Goal: Check status: Check status

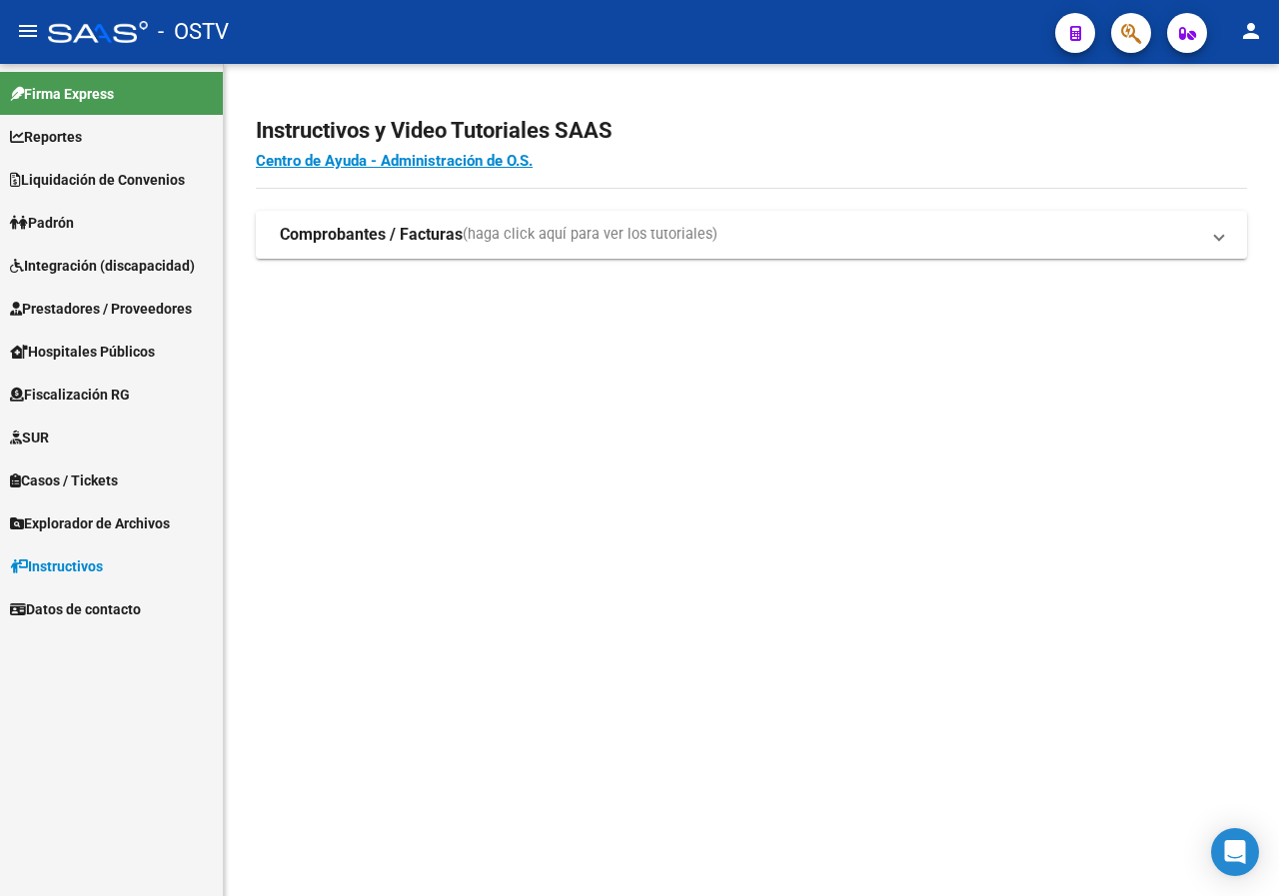
click at [84, 213] on link "Padrón" at bounding box center [111, 222] width 223 height 43
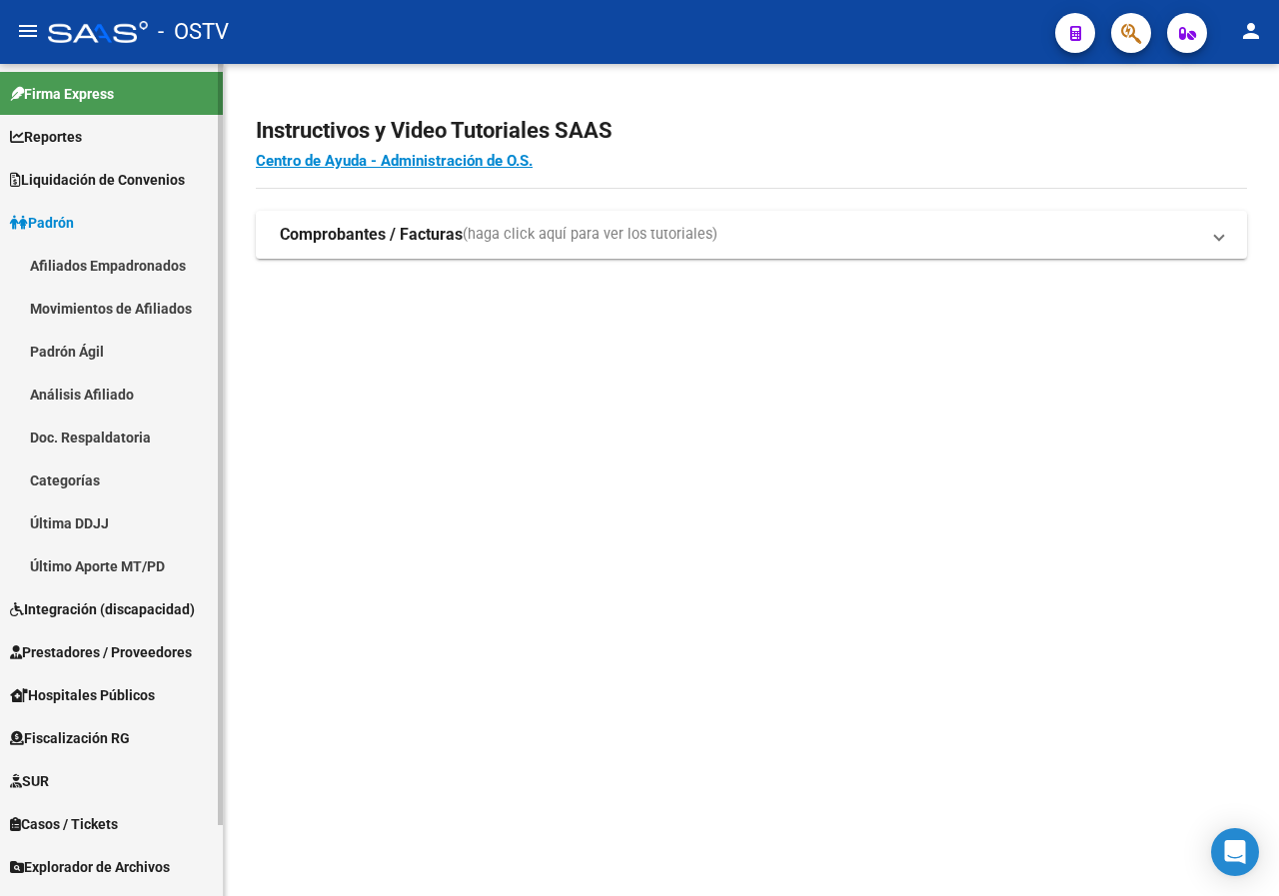
click at [102, 357] on link "Padrón Ágil" at bounding box center [111, 351] width 223 height 43
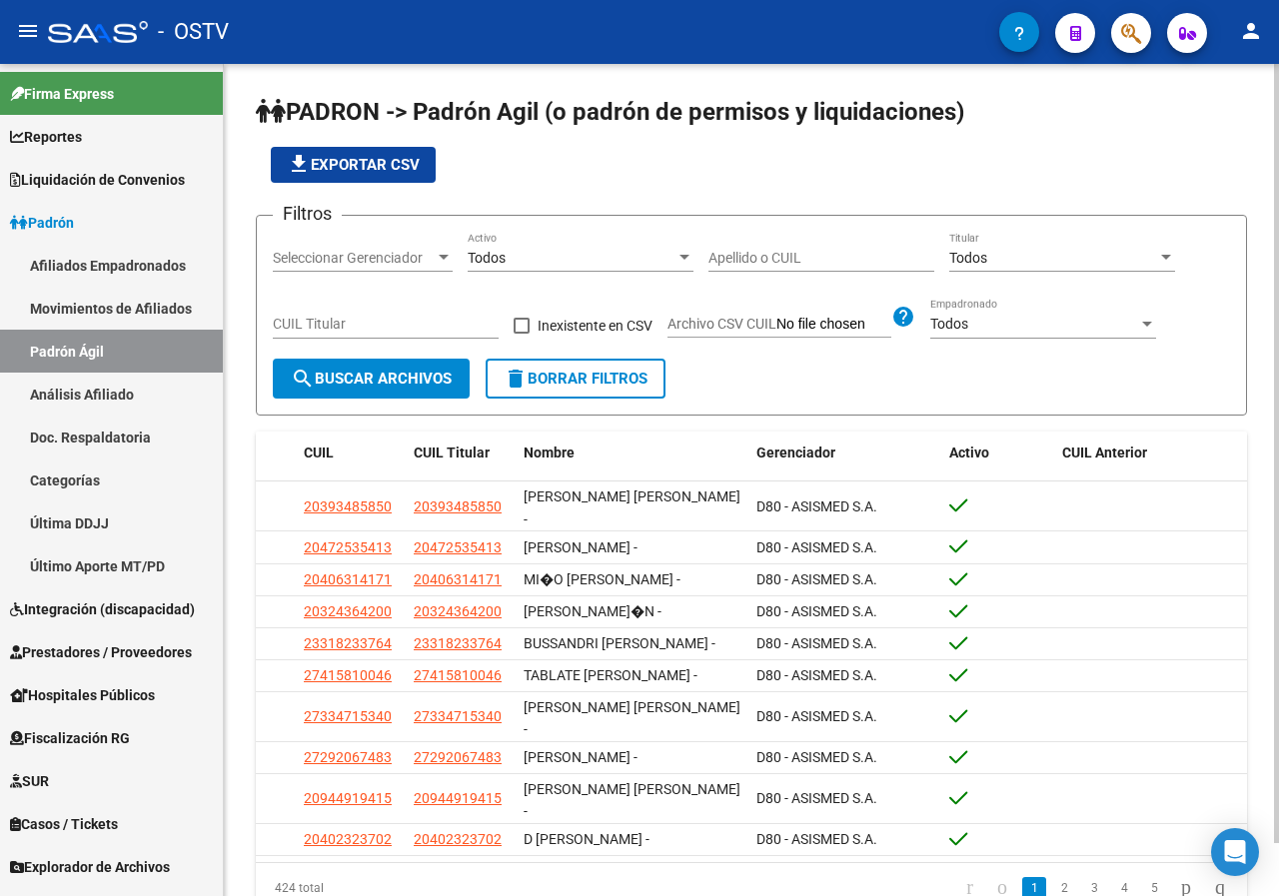
click at [785, 250] on input "Apellido o CUIL" at bounding box center [821, 258] width 226 height 17
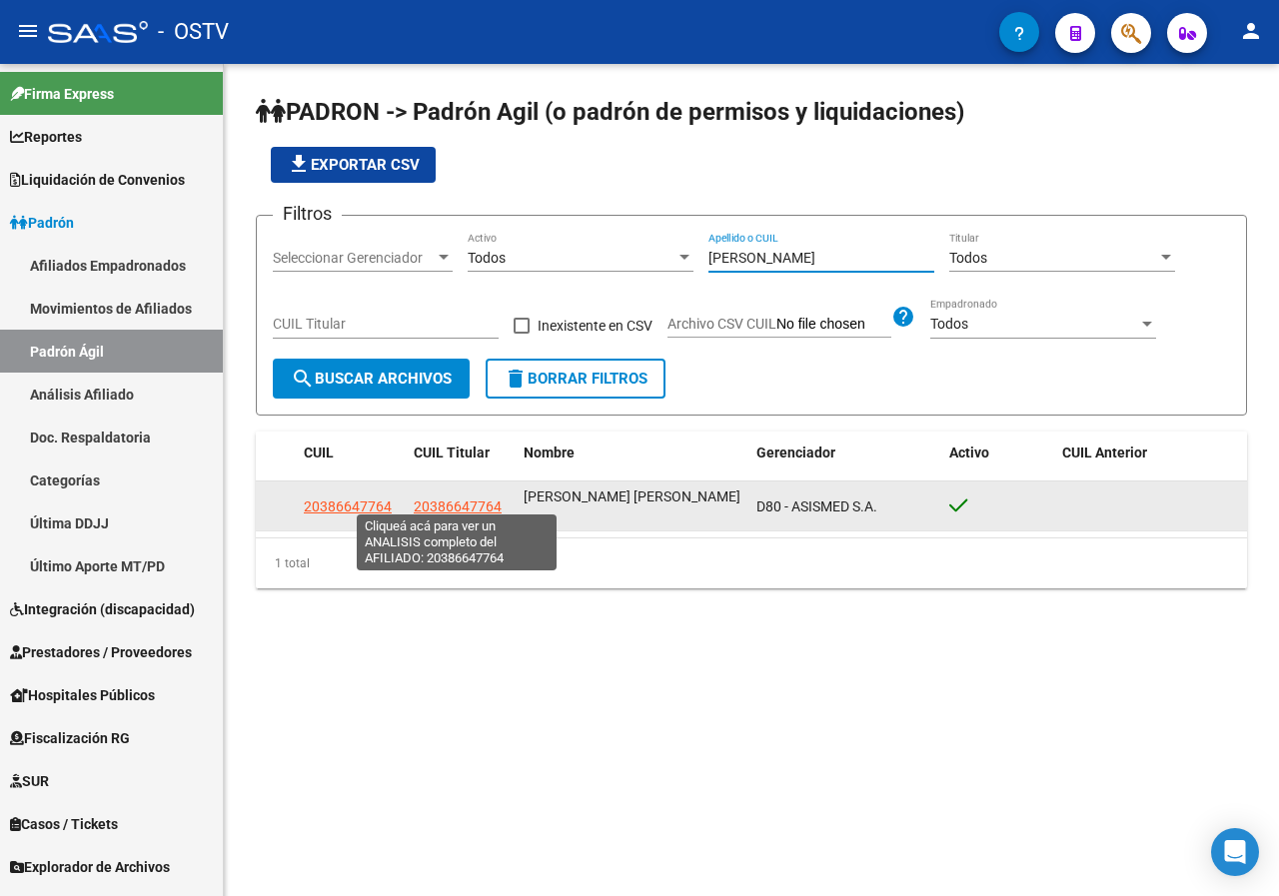
type input "[PERSON_NAME]"
click at [482, 499] on span "20386647764" at bounding box center [458, 507] width 88 height 16
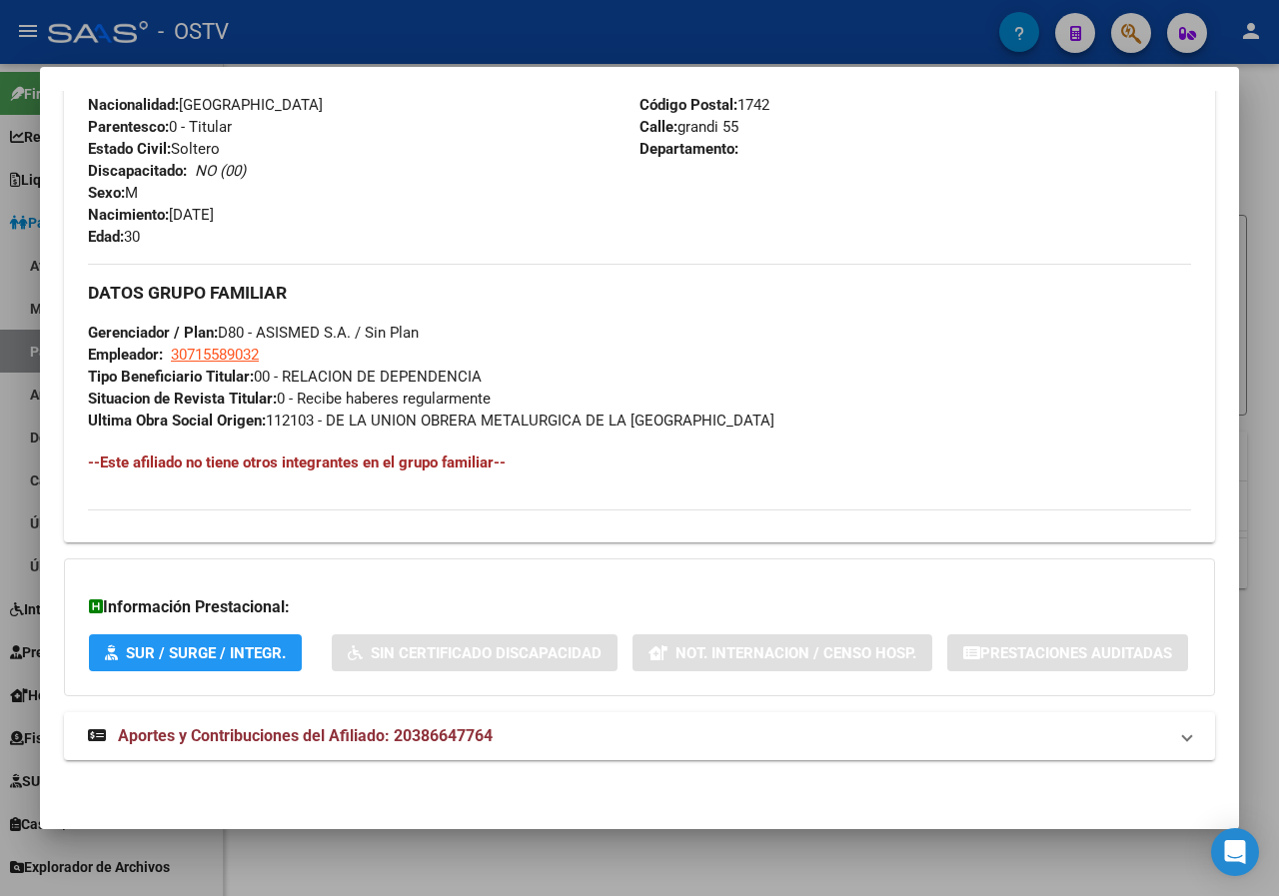
scroll to position [889, 0]
click at [318, 726] on span "Aportes y Contribuciones del Afiliado: 20386647764" at bounding box center [305, 735] width 375 height 19
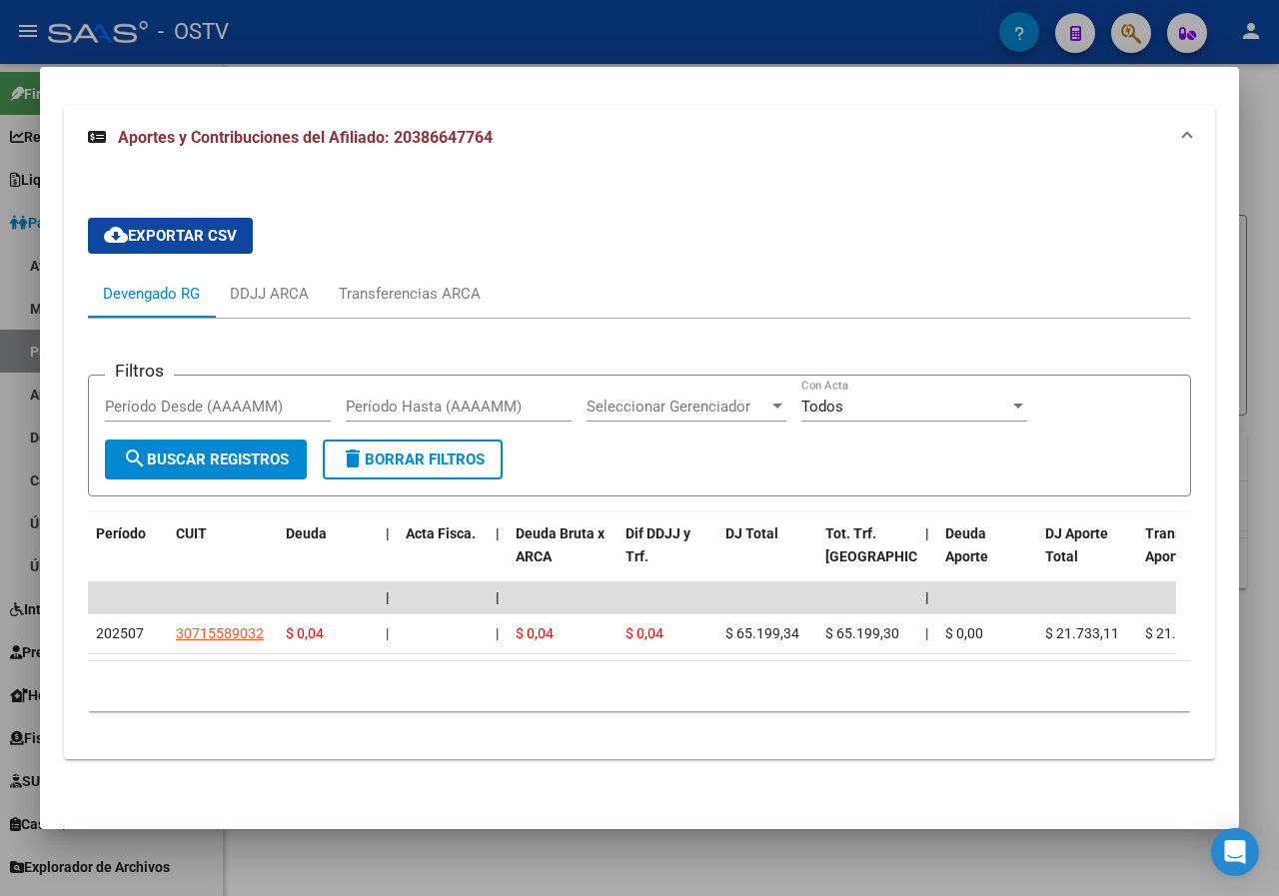
scroll to position [1511, 0]
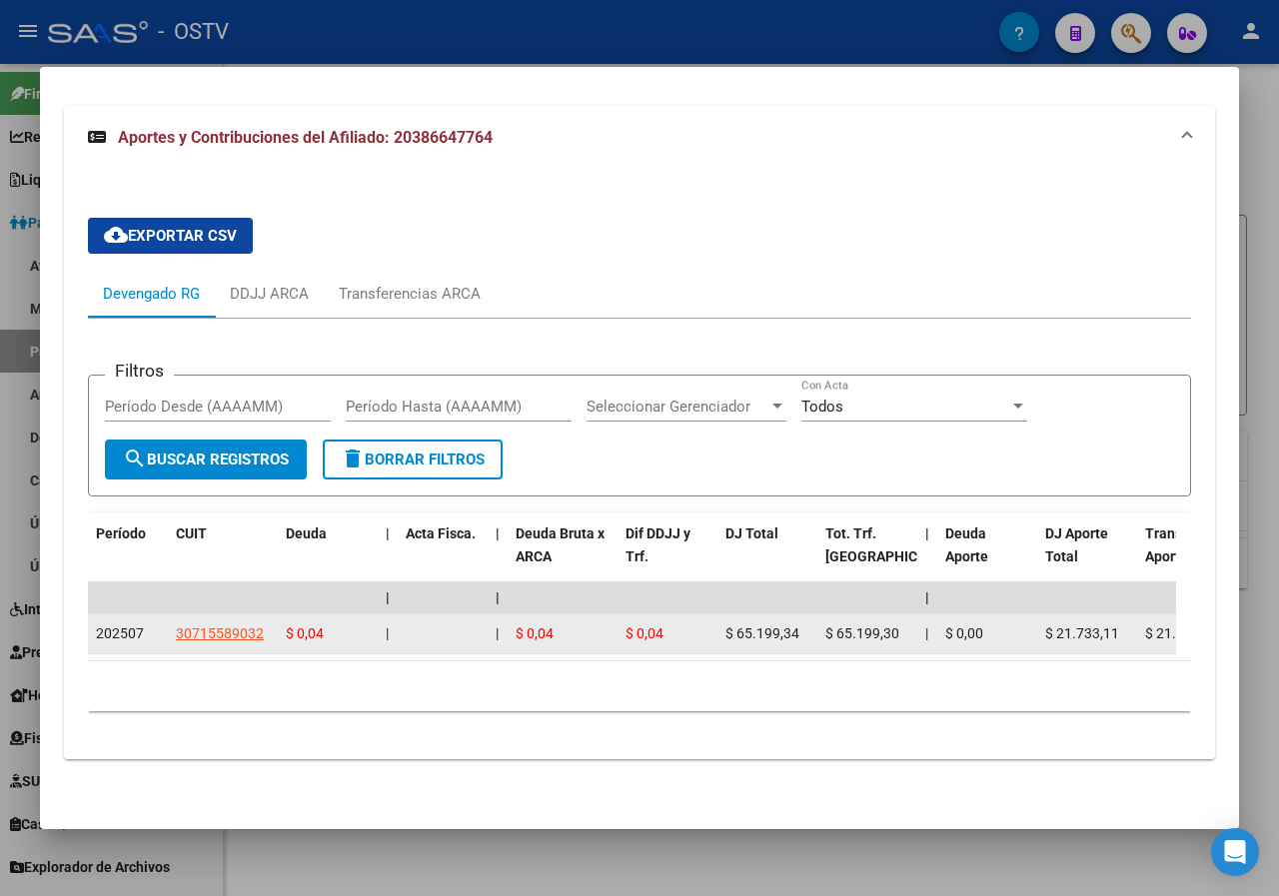
drag, startPoint x: 726, startPoint y: 618, endPoint x: 770, endPoint y: 616, distance: 44.0
click at [770, 625] on span "$ 65.199,34" at bounding box center [762, 633] width 74 height 16
click at [783, 625] on span "$ 65.199,34" at bounding box center [762, 633] width 74 height 16
